Goal: Check status

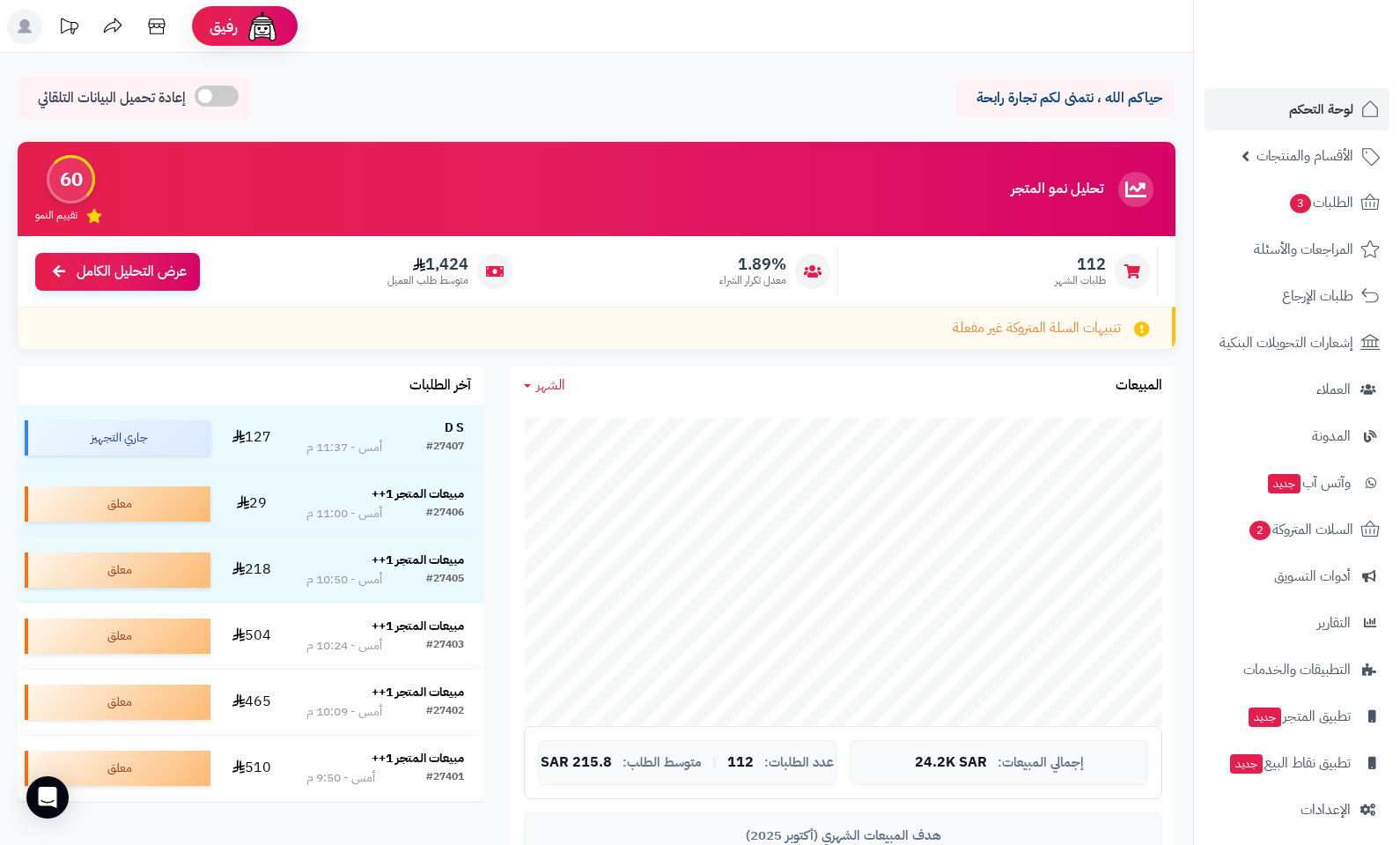
click at [1308, 112] on span "لوحة التحكم" at bounding box center [1321, 109] width 64 height 25
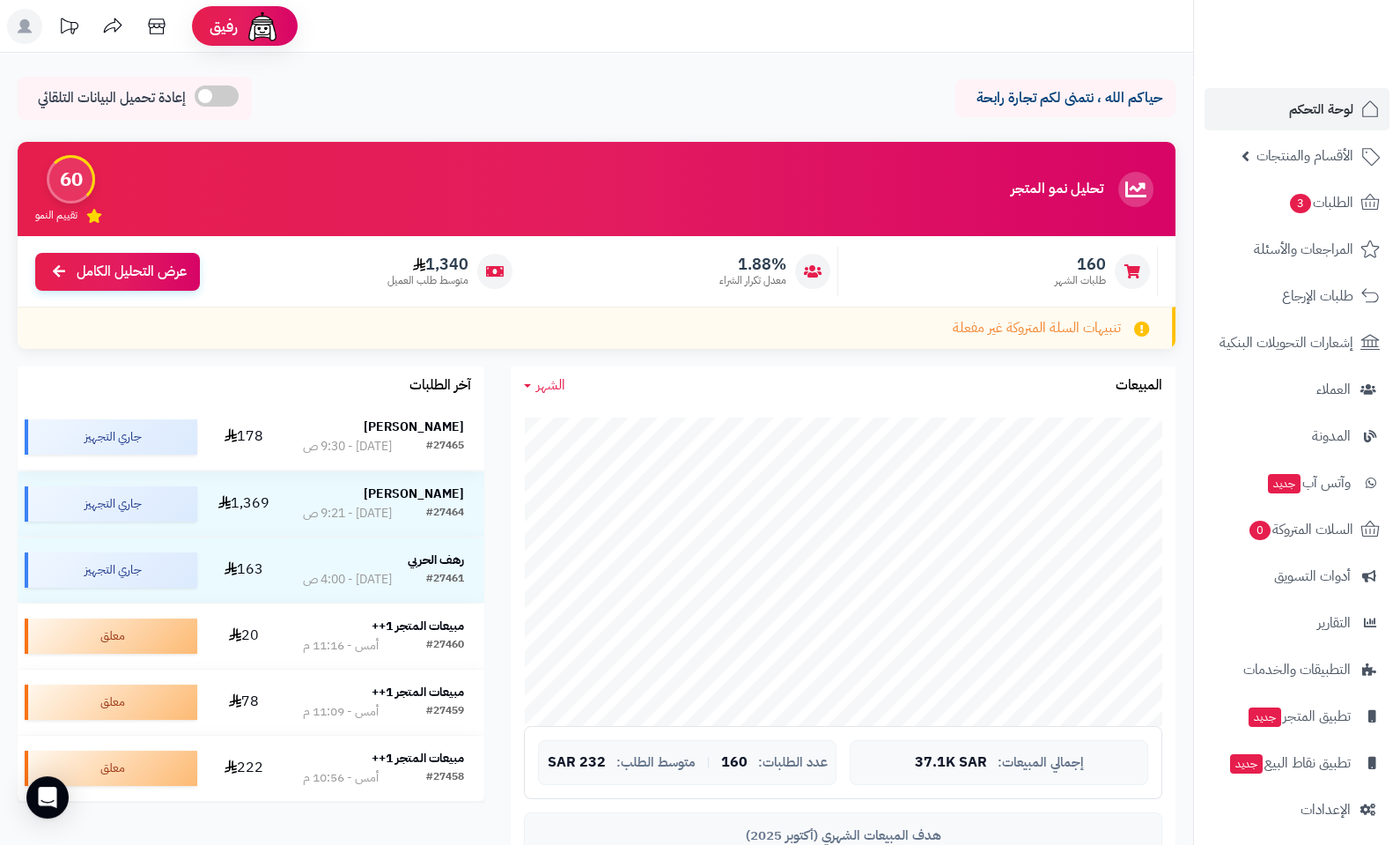
click at [402, 426] on strong "[PERSON_NAME]" at bounding box center [414, 427] width 100 height 19
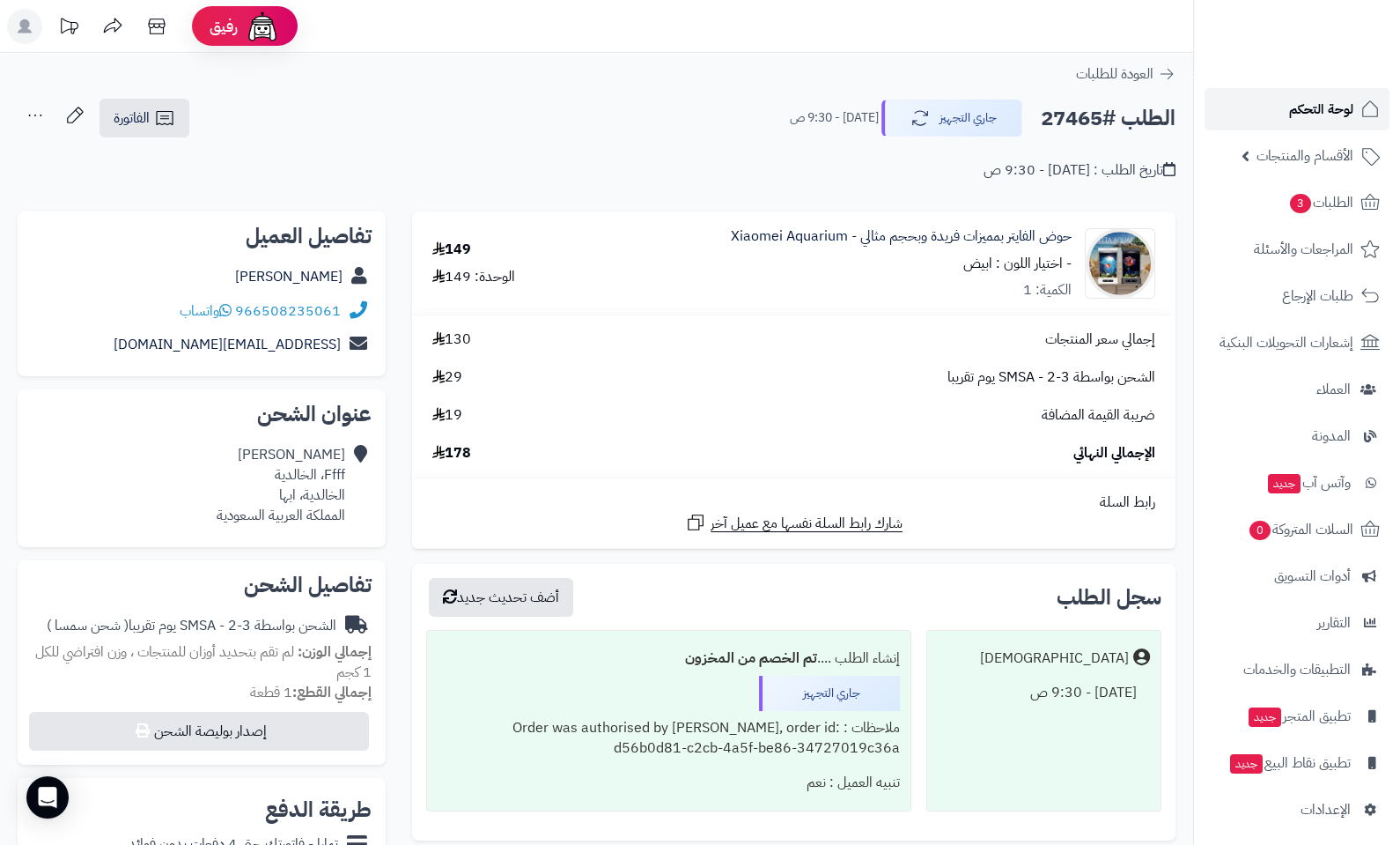
click at [1331, 106] on span "لوحة التحكم" at bounding box center [1321, 109] width 64 height 25
